Goal: Communication & Community: Answer question/provide support

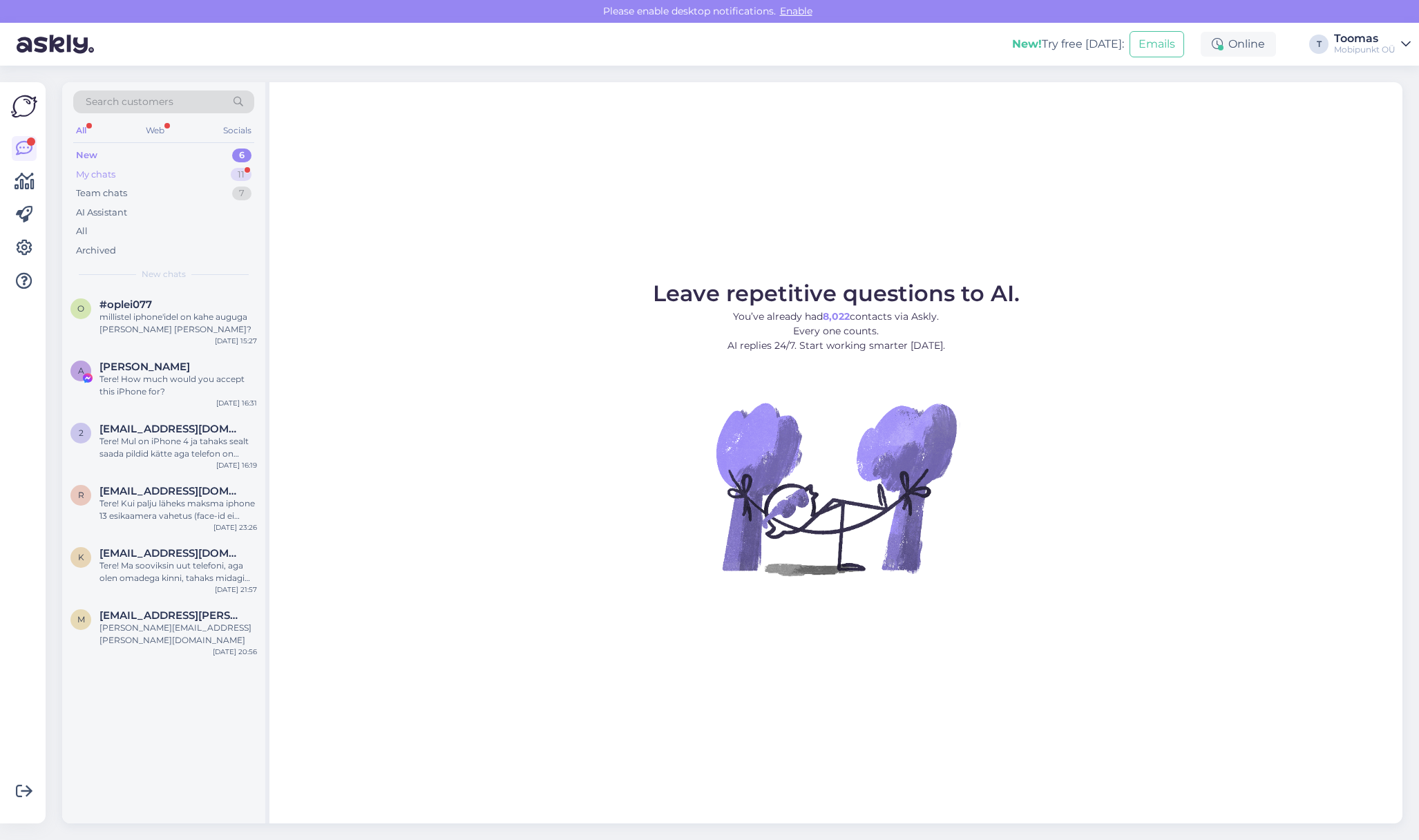
click at [246, 170] on div "11" at bounding box center [240, 174] width 21 height 14
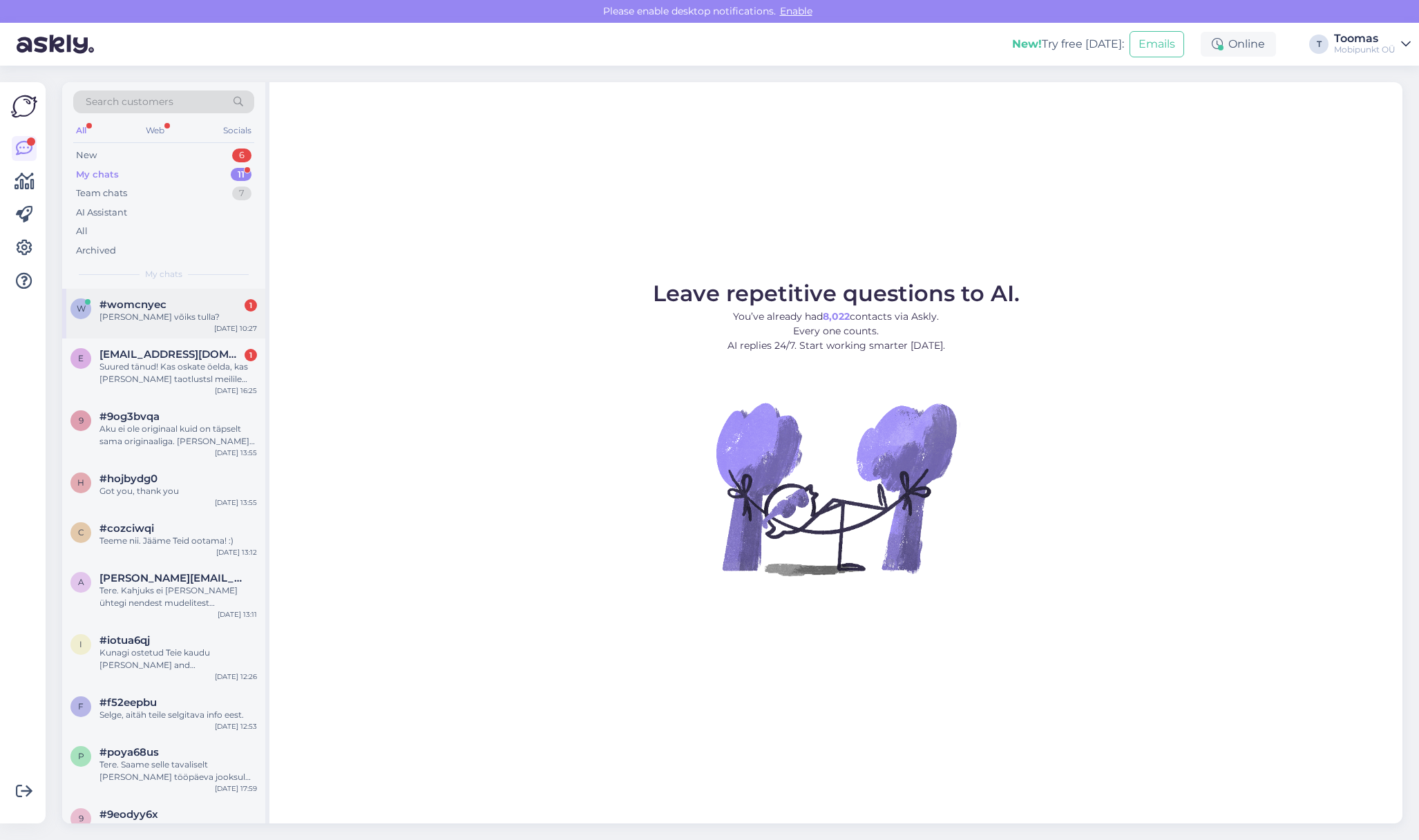
click at [183, 329] on div "w #womcnyec 1 Aga millal võiks tulla? [DATE] 10:27" at bounding box center [163, 314] width 203 height 50
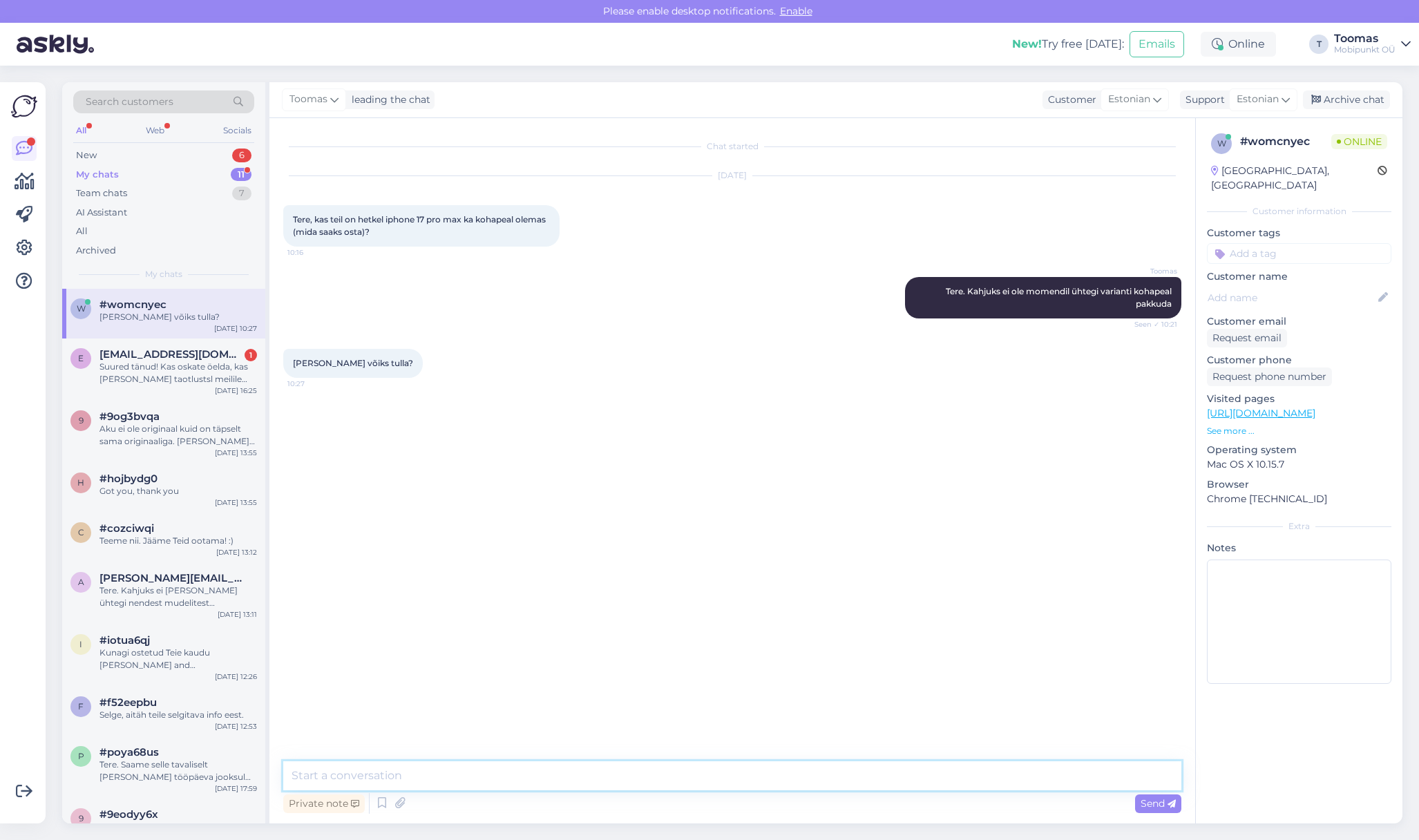
click at [460, 775] on textarea at bounding box center [731, 775] width 898 height 29
type textarea "V"
click at [224, 380] on div "Suured tänud! Kas oskate öelda, kas [PERSON_NAME] taotlustsl meilile ning kas o…" at bounding box center [178, 373] width 157 height 25
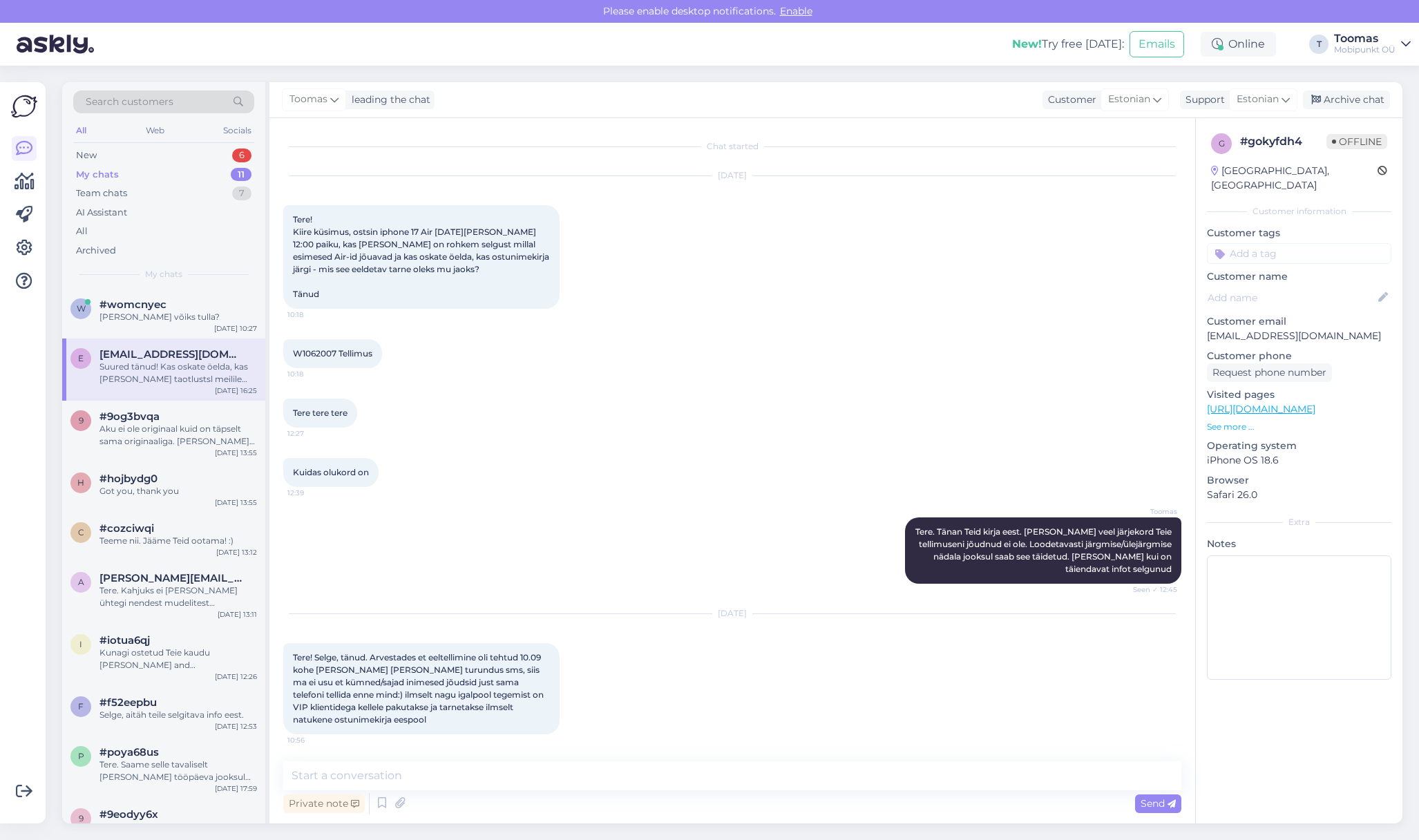
scroll to position [638, 0]
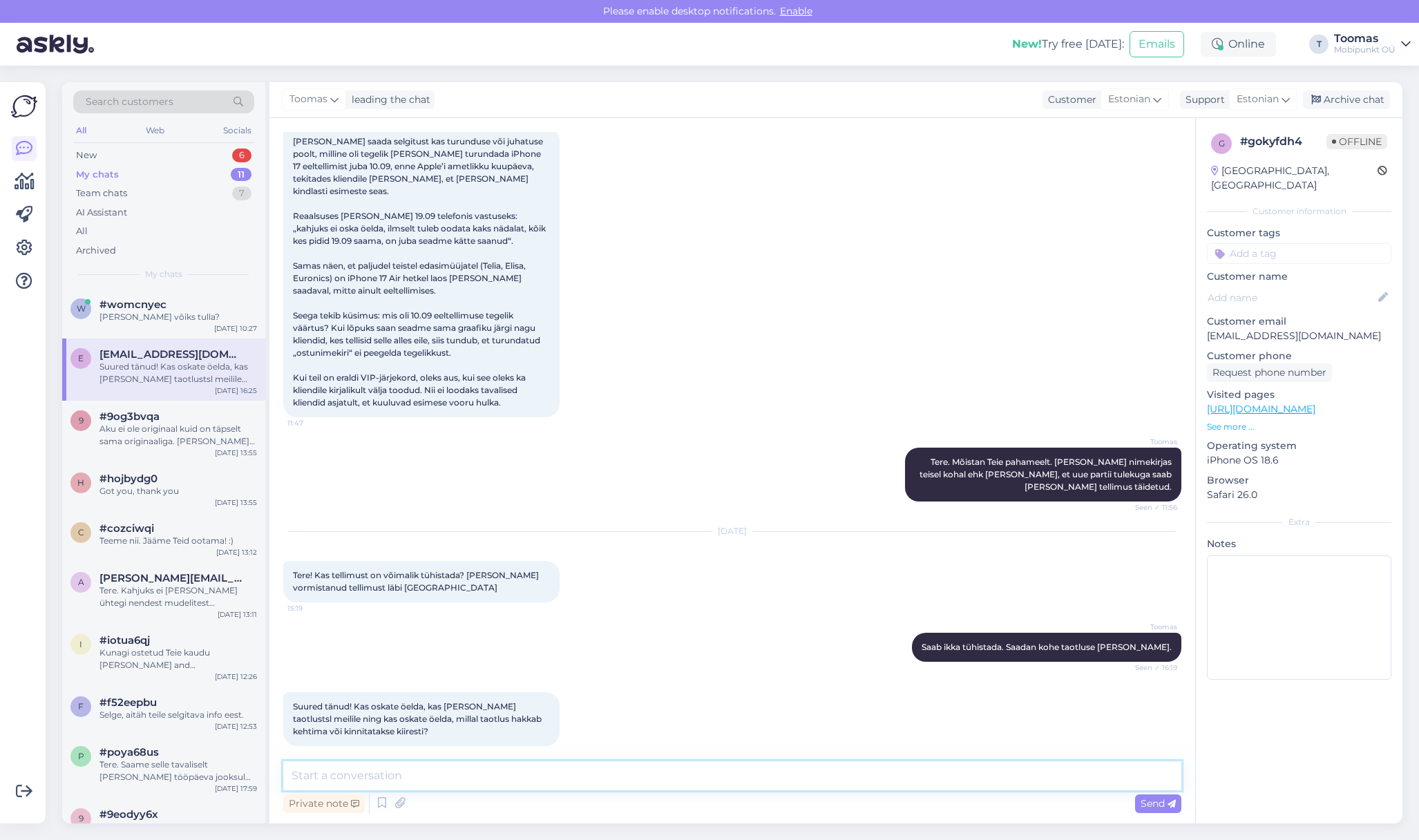
click at [481, 768] on textarea at bounding box center [731, 775] width 898 height 29
type textarea "[PERSON_NAME] ESTO poolt kinnituse, et tellimus on tühistatud"
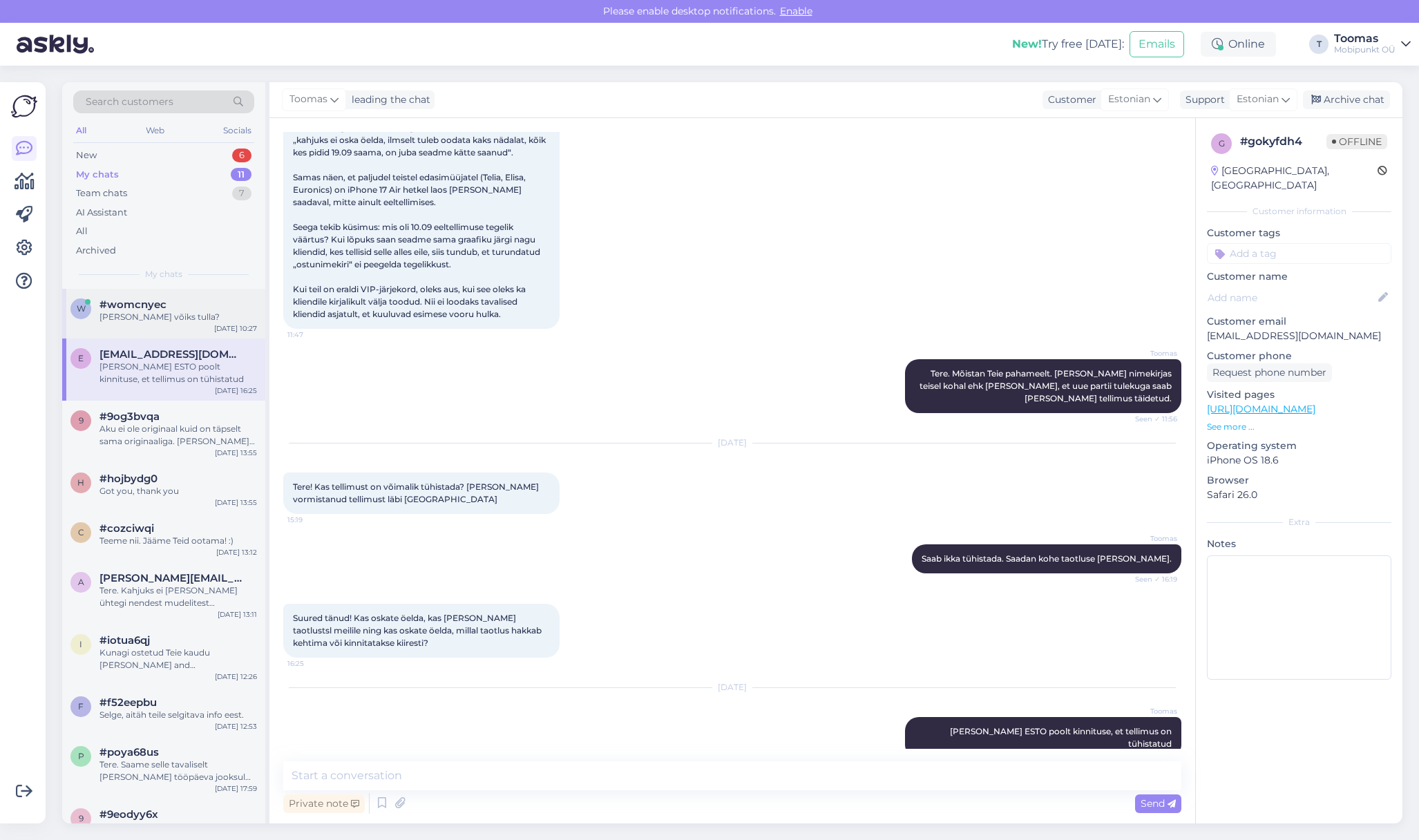
click at [194, 336] on div "w #womcnyec Aga millal võiks tulla? [DATE] 10:27" at bounding box center [163, 314] width 203 height 50
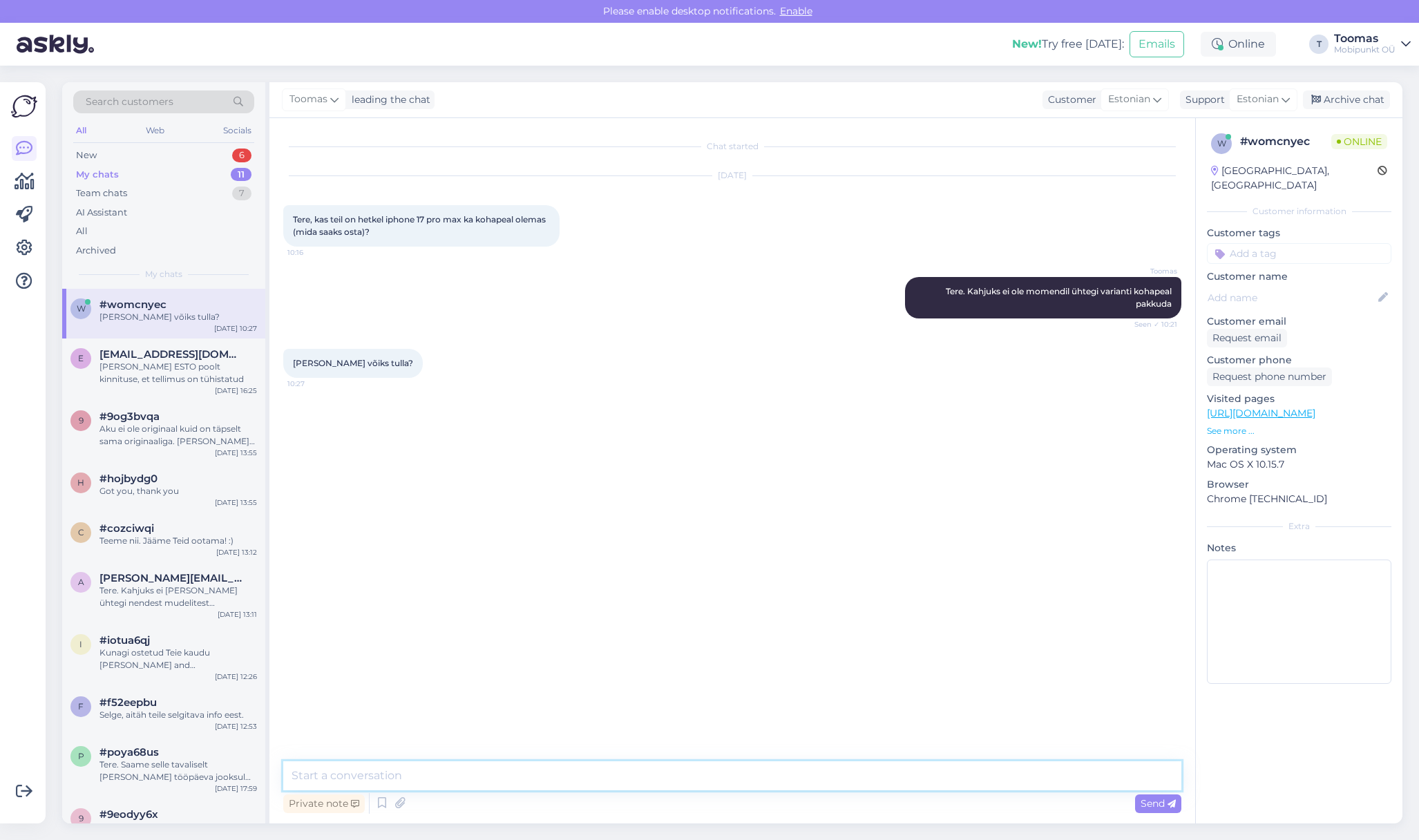
click at [419, 771] on textarea at bounding box center [731, 775] width 898 height 29
type textarea "Kahjuks on seda momendil võimatu ennustada. [PERSON_NAME] kõik telefonid mis tu…"
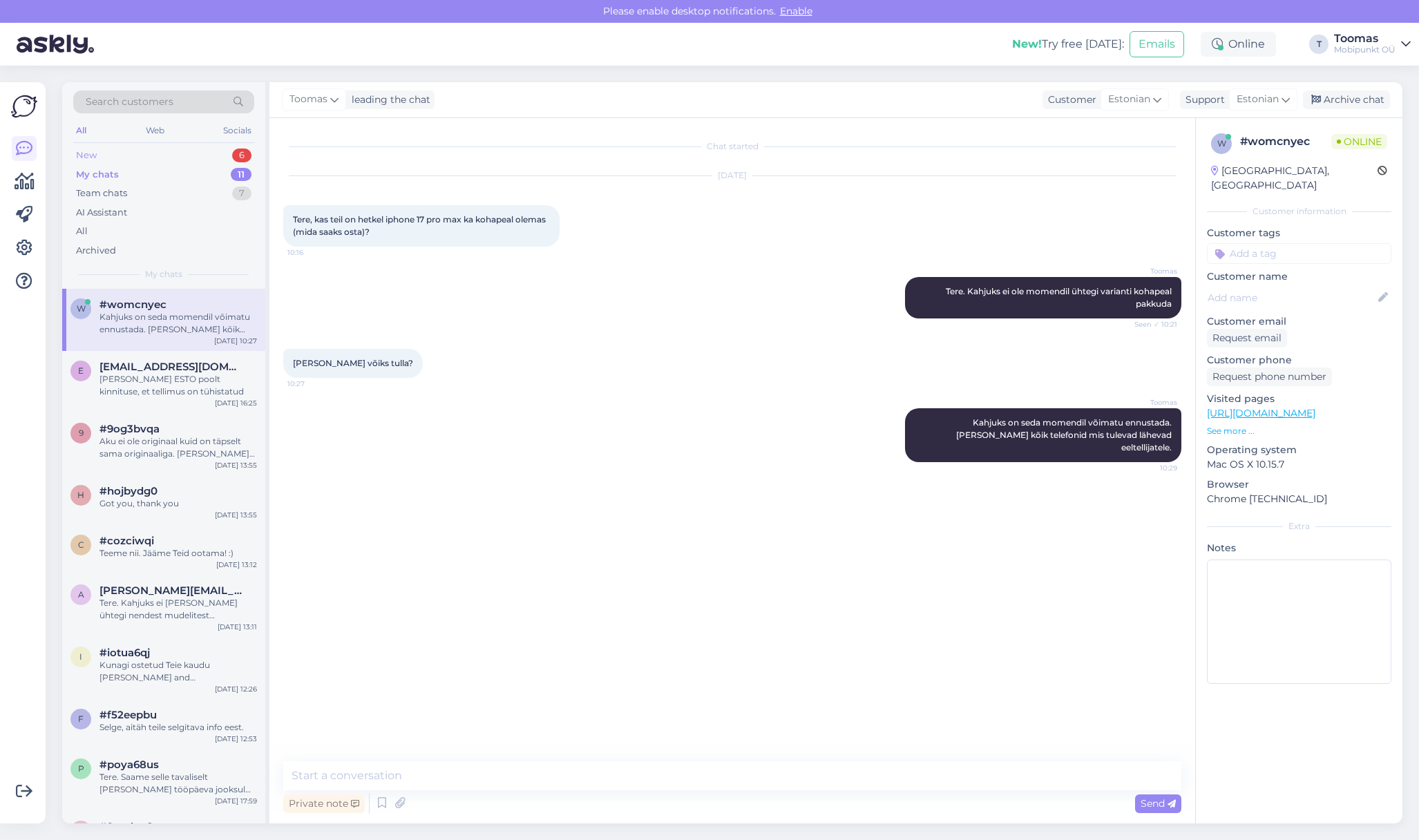
click at [87, 151] on div "New" at bounding box center [86, 155] width 21 height 14
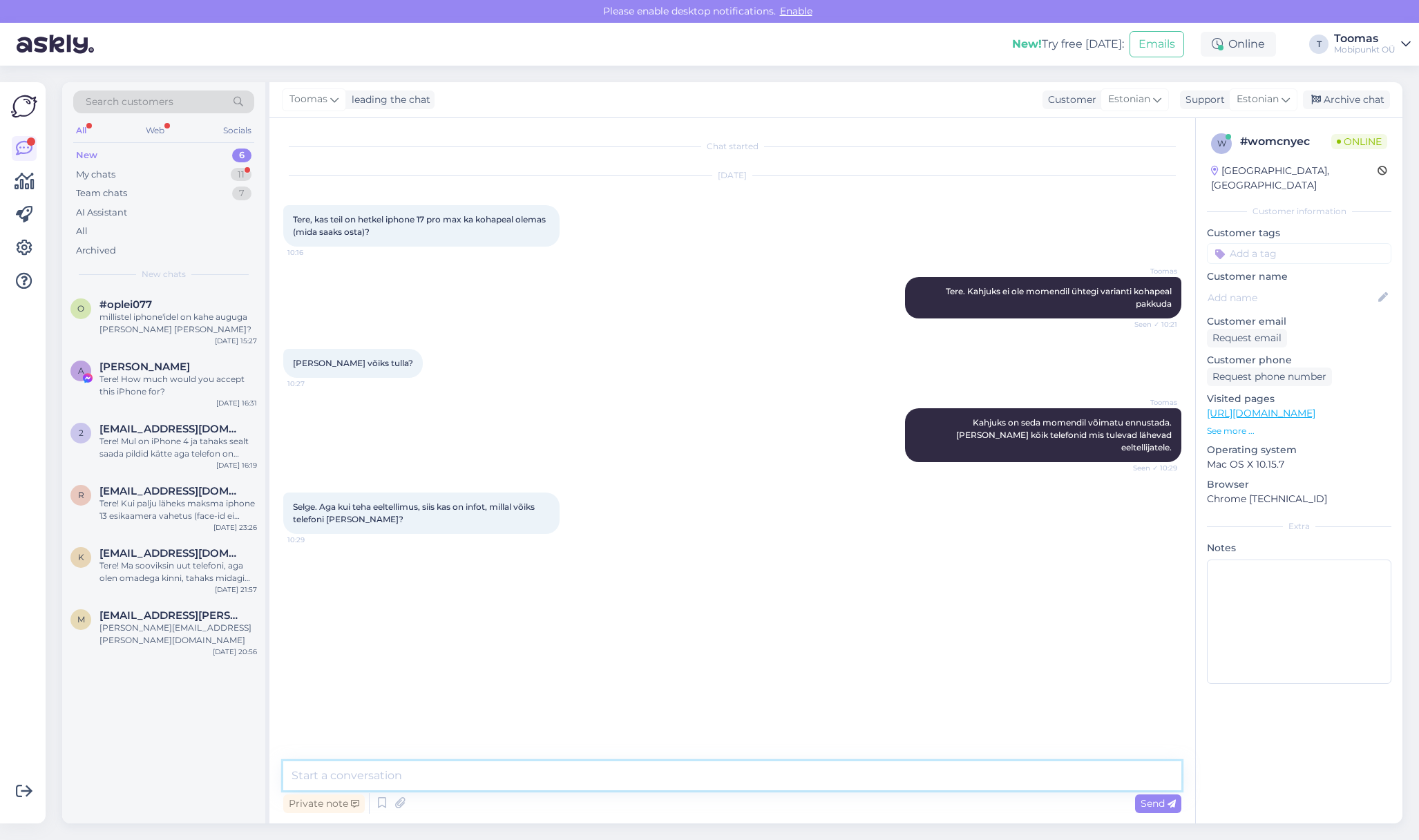
click at [386, 782] on textarea at bounding box center [731, 775] width 898 height 29
click at [611, 775] on textarea "Täiendav info momendil puudub, sest [PERSON_NAME] esimest lainet mis just oli" at bounding box center [731, 775] width 898 height 29
click at [710, 767] on textarea "Täiendav info momendil puudub, sest [PERSON_NAME] esimest lainet, mis just oli" at bounding box center [731, 775] width 898 height 29
click at [883, 773] on textarea "Täiendav info momendil puudub, sest [PERSON_NAME] esimest lainet, mis just oli,…" at bounding box center [731, 775] width 898 height 29
type textarea "Täiendav info momendil puudub, sest [PERSON_NAME] esimest lainet, mis just oli,…"
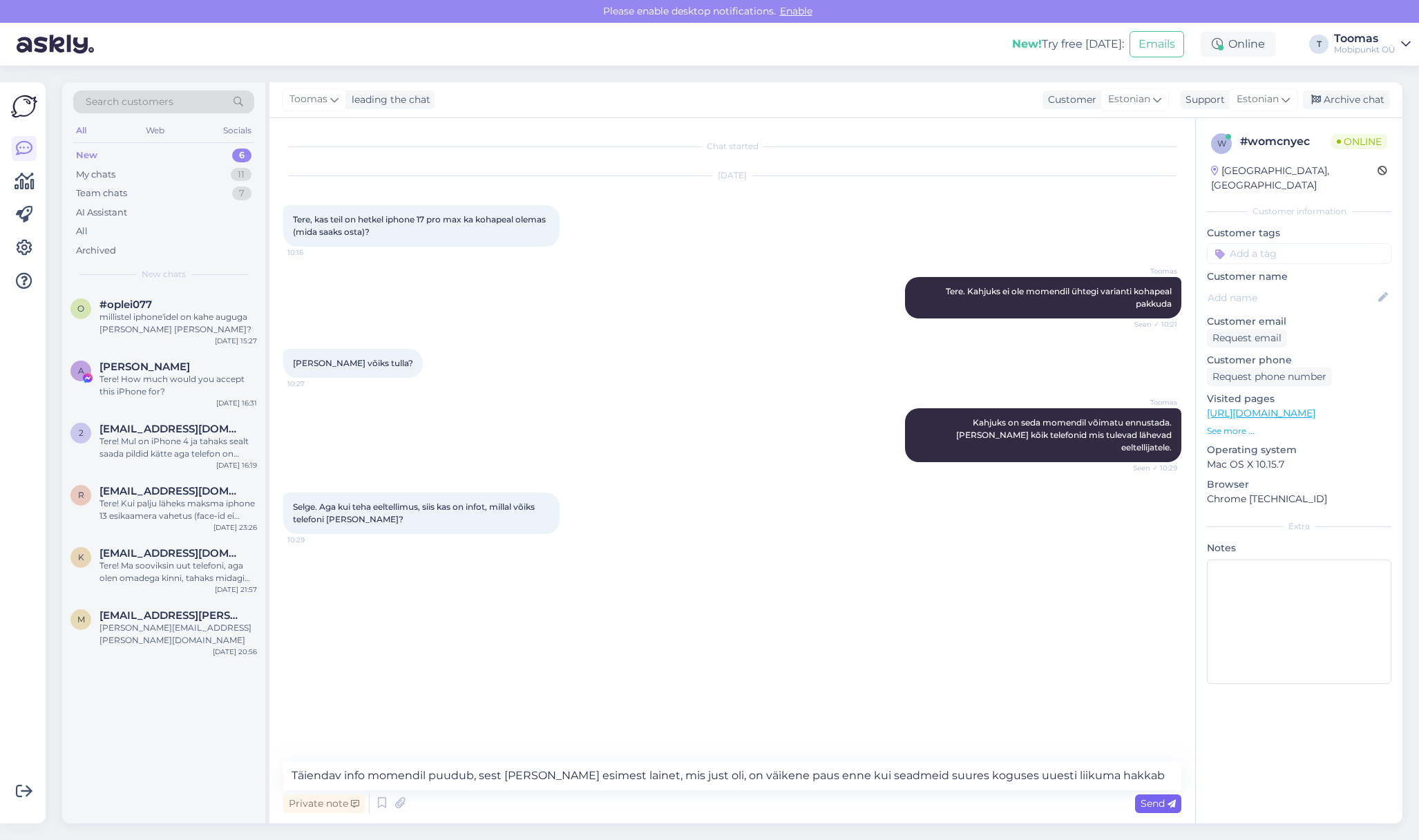
click at [1151, 802] on span "Send" at bounding box center [1157, 803] width 35 height 12
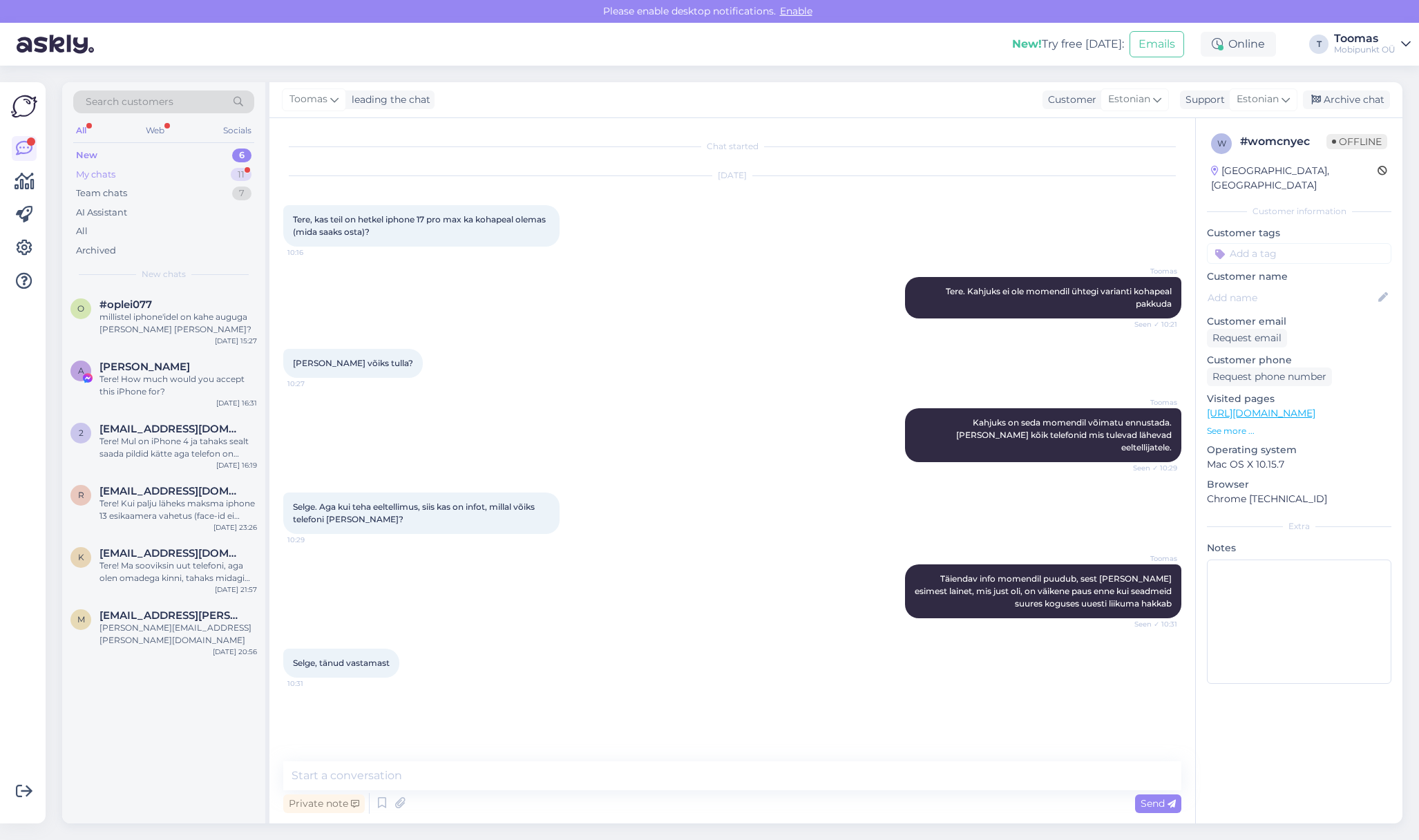
click at [127, 169] on div "My chats 11" at bounding box center [163, 174] width 181 height 19
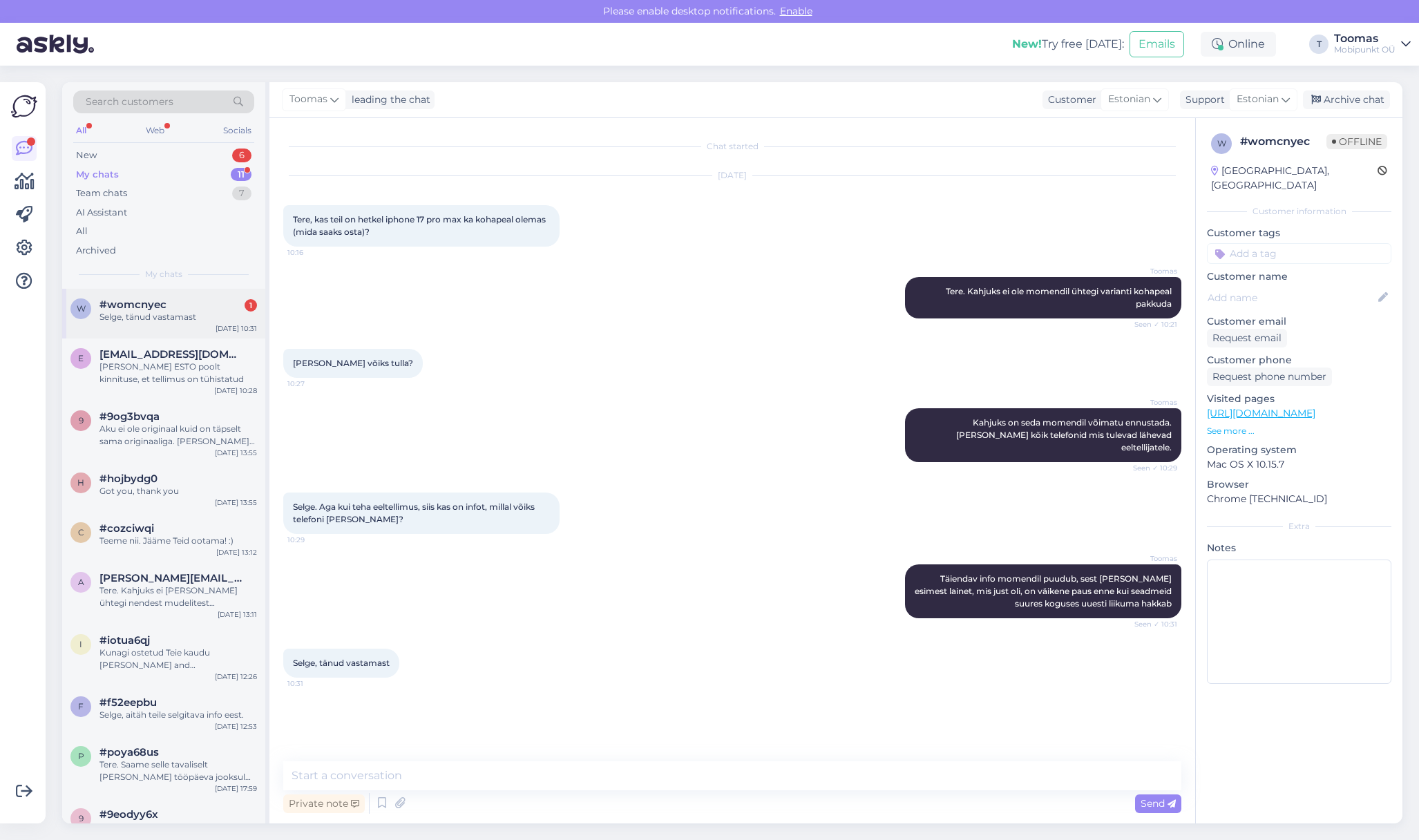
click at [149, 313] on div "Selge, tänud vastamast" at bounding box center [178, 317] width 157 height 12
